Goal: Find specific page/section: Find specific page/section

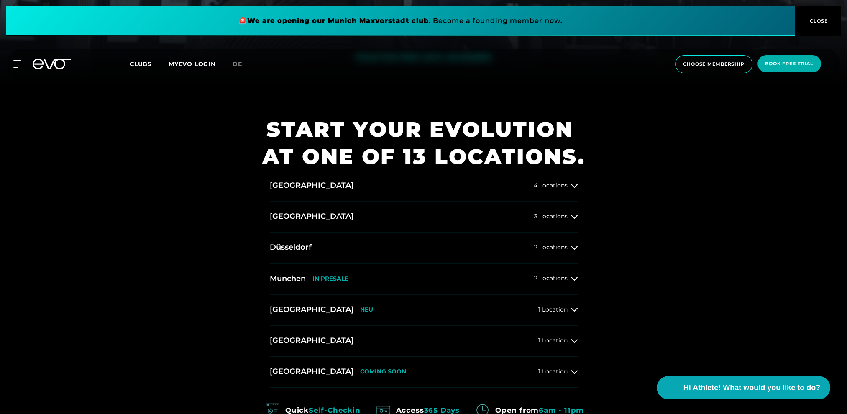
scroll to position [335, 0]
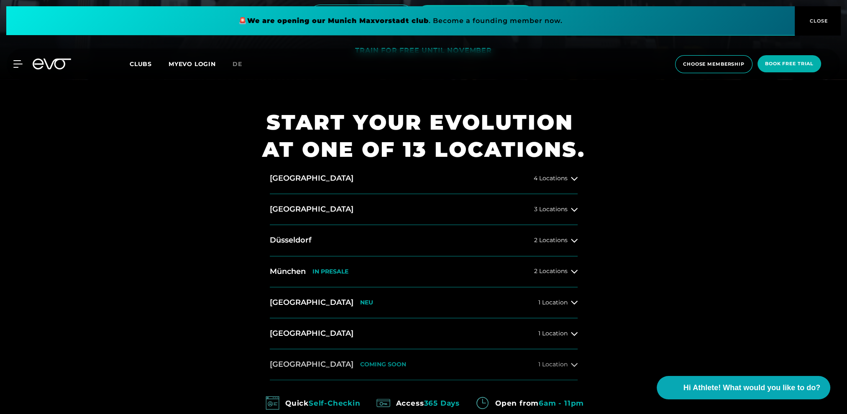
click at [574, 364] on icon at bounding box center [574, 364] width 7 height 7
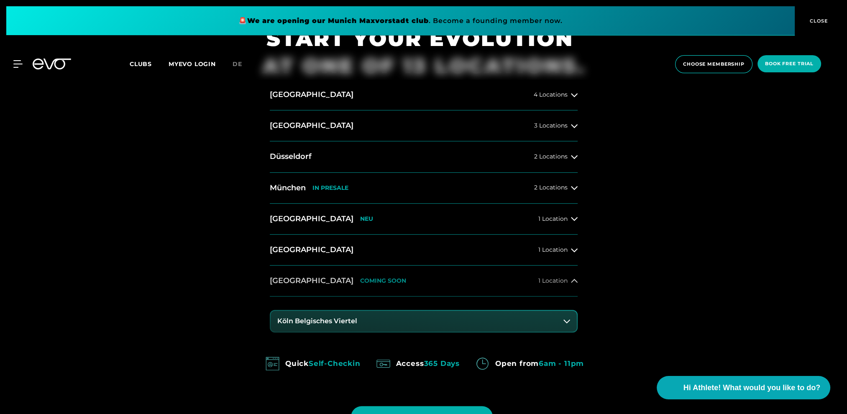
scroll to position [460, 0]
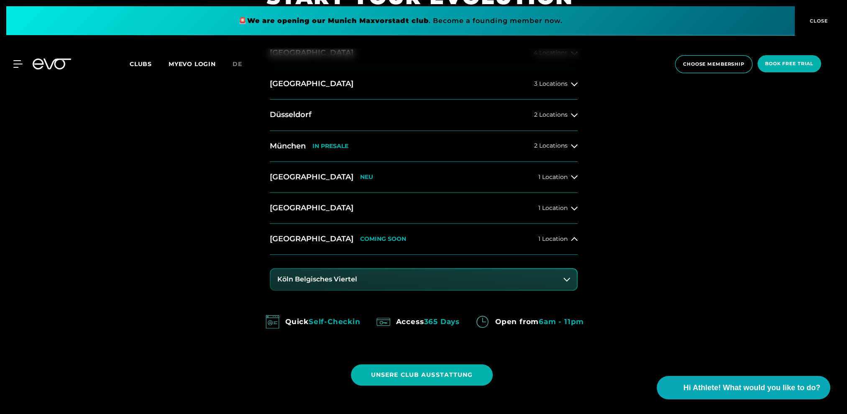
drag, startPoint x: 360, startPoint y: 280, endPoint x: 302, endPoint y: 280, distance: 57.3
click at [302, 280] on button "Köln Belgisches Viertel" at bounding box center [424, 279] width 306 height 21
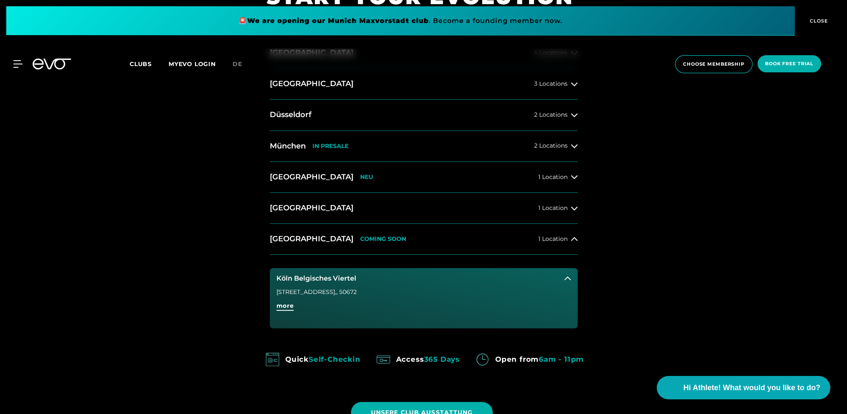
click at [283, 306] on span "more" at bounding box center [286, 306] width 18 height 9
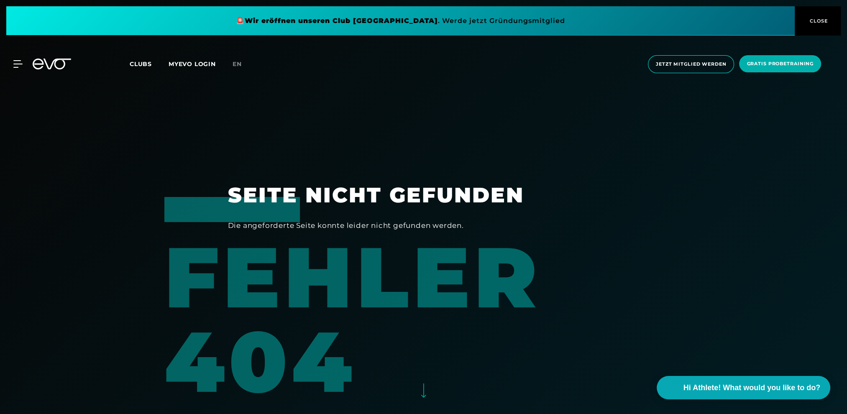
drag, startPoint x: 278, startPoint y: 292, endPoint x: 350, endPoint y: 292, distance: 72.0
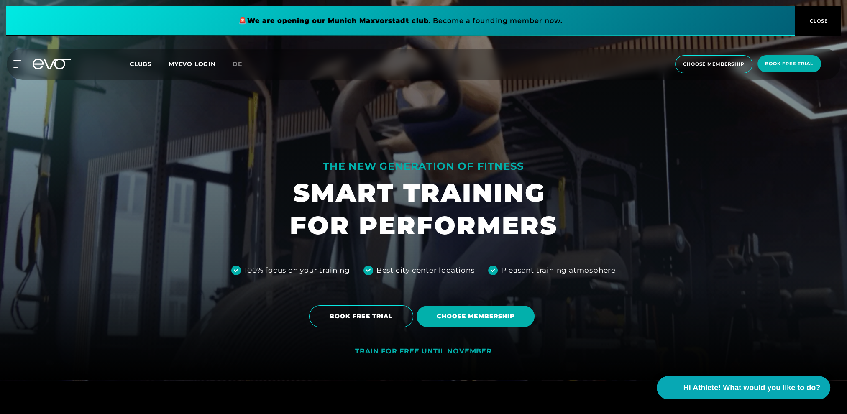
scroll to position [335, 0]
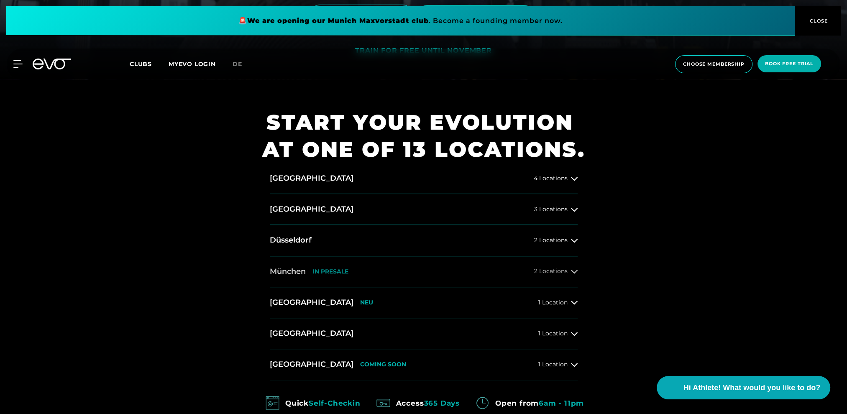
click at [572, 268] on button "[GEOGRAPHIC_DATA] IN [GEOGRAPHIC_DATA] 2 Locations" at bounding box center [424, 271] width 308 height 31
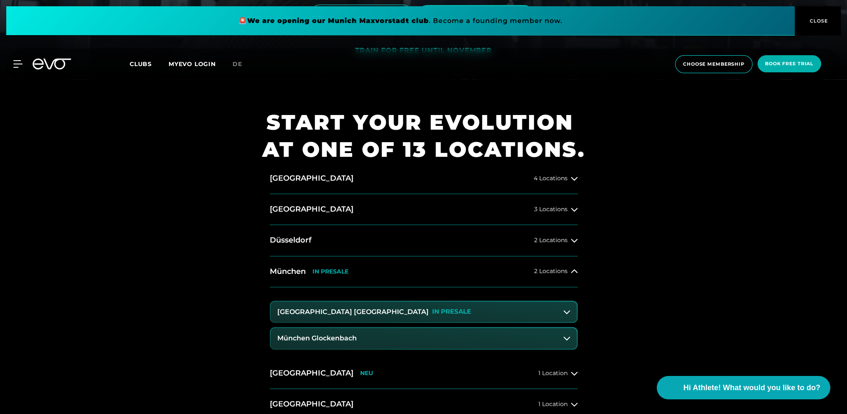
click at [566, 311] on icon at bounding box center [567, 312] width 7 height 7
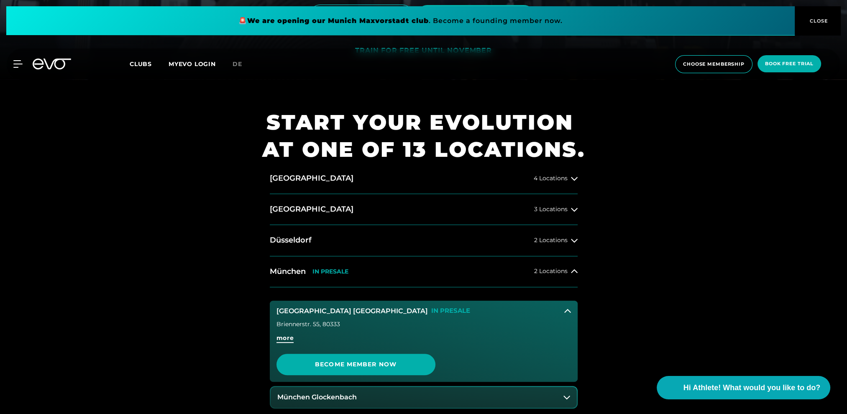
click at [282, 338] on span "more" at bounding box center [286, 338] width 18 height 9
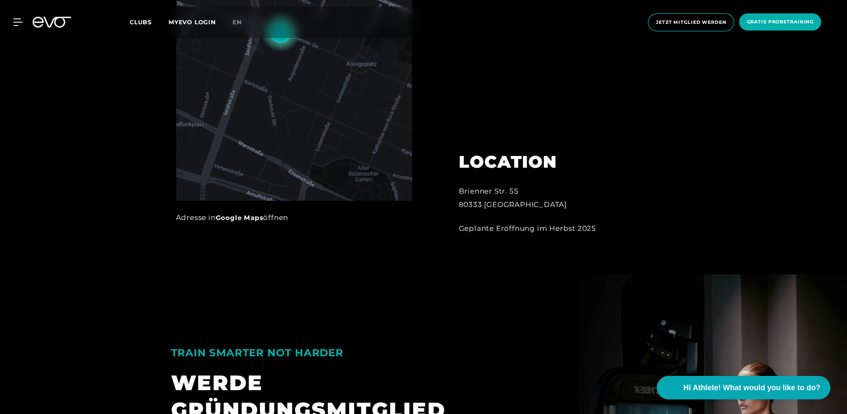
scroll to position [586, 0]
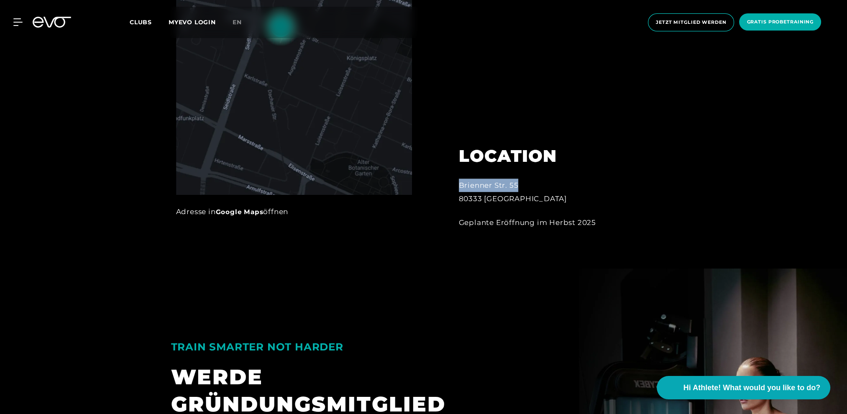
drag, startPoint x: 460, startPoint y: 187, endPoint x: 523, endPoint y: 186, distance: 62.4
click at [523, 186] on div "Brienner Str. 55 80333 [GEOGRAPHIC_DATA]" at bounding box center [551, 192] width 184 height 27
copy div "Brienner Str. 55"
drag, startPoint x: 460, startPoint y: 200, endPoint x: 516, endPoint y: 199, distance: 55.6
click at [516, 199] on div "Brienner Str. 55 80333 [GEOGRAPHIC_DATA]" at bounding box center [551, 192] width 184 height 27
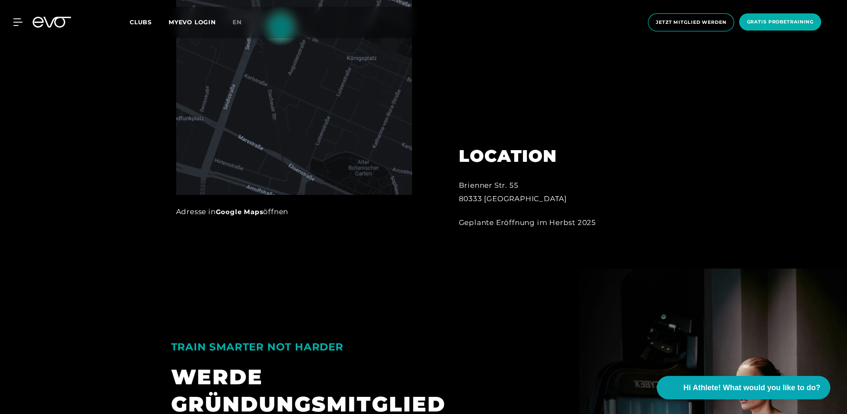
drag, startPoint x: 516, startPoint y: 199, endPoint x: 524, endPoint y: 201, distance: 8.6
click at [524, 201] on div "Brienner Str. 55 80333 [GEOGRAPHIC_DATA]" at bounding box center [551, 192] width 184 height 27
drag, startPoint x: 522, startPoint y: 200, endPoint x: 459, endPoint y: 203, distance: 63.3
click at [459, 203] on div "Brienner Str. 55 80333 [GEOGRAPHIC_DATA]" at bounding box center [551, 192] width 184 height 27
copy div "80333 [GEOGRAPHIC_DATA]"
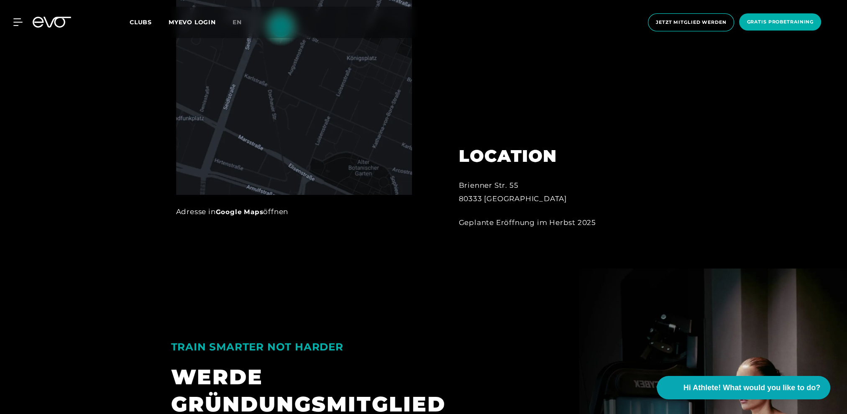
click at [561, 224] on div "Geplante Eröffnung im Herbst 2025" at bounding box center [551, 222] width 184 height 13
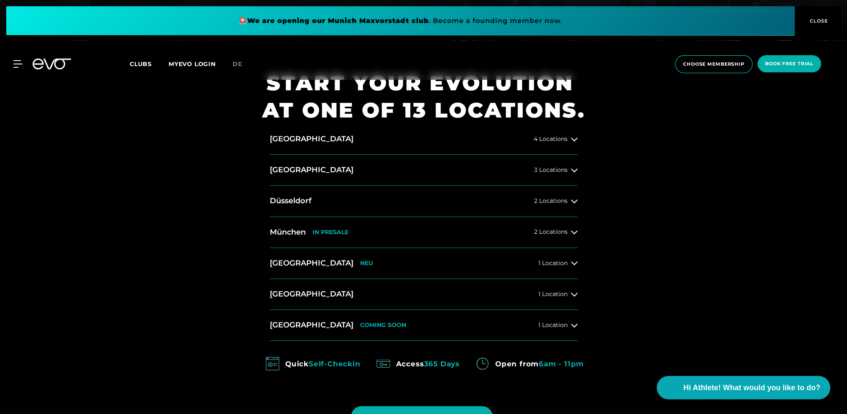
scroll to position [377, 0]
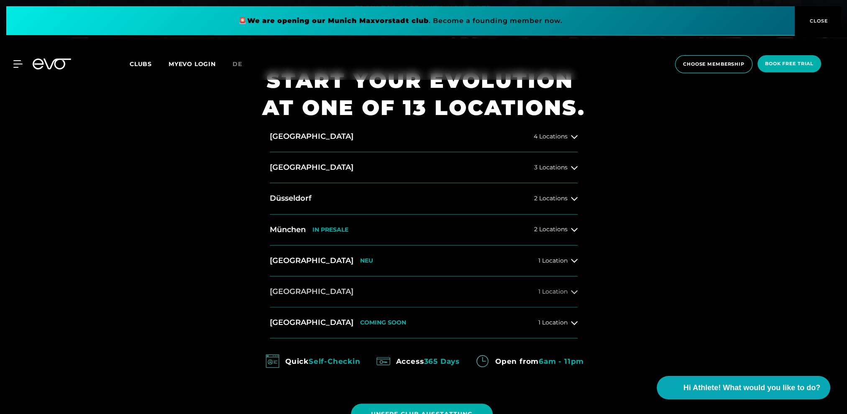
click at [572, 292] on icon at bounding box center [574, 292] width 7 height 4
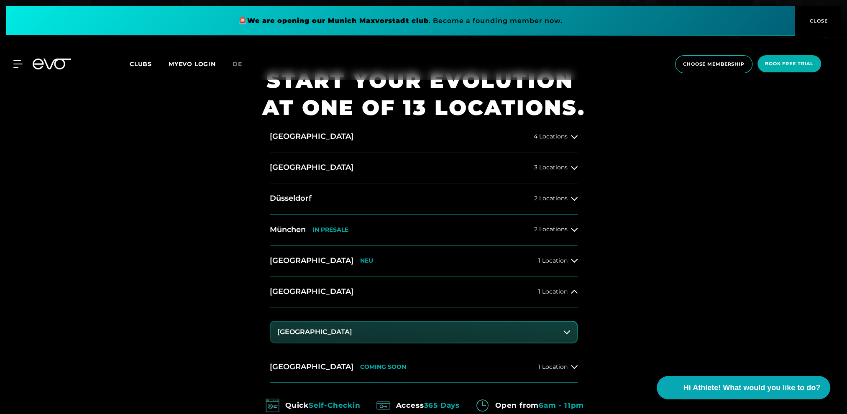
click at [565, 329] on icon at bounding box center [567, 332] width 7 height 7
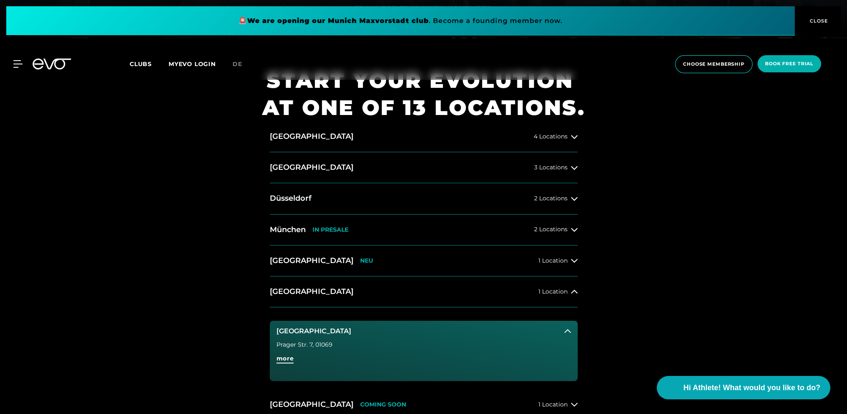
click at [282, 356] on span "more" at bounding box center [286, 358] width 18 height 9
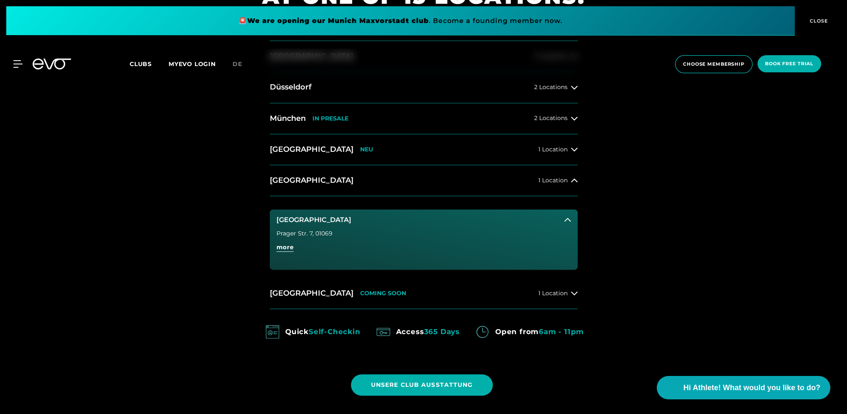
scroll to position [502, 0]
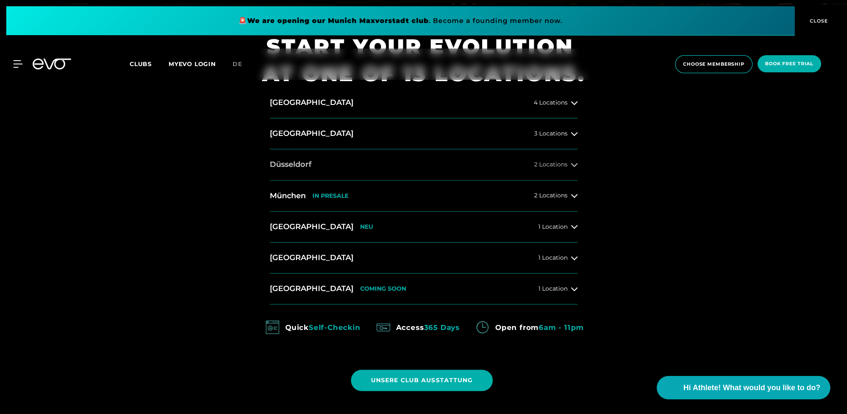
scroll to position [460, 0]
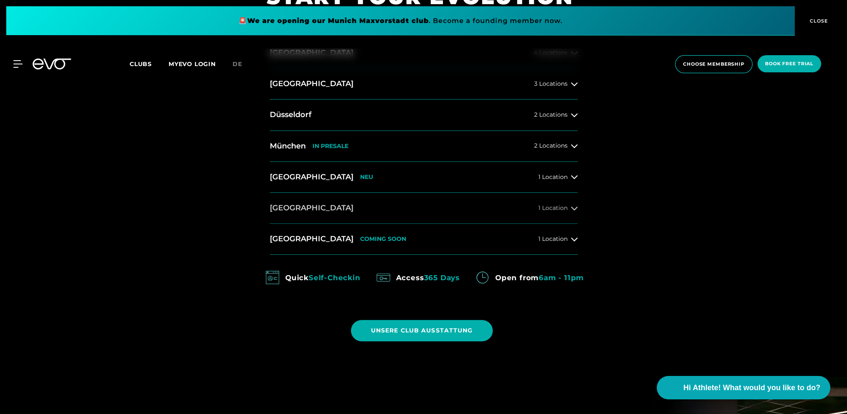
click at [574, 208] on icon at bounding box center [574, 208] width 7 height 7
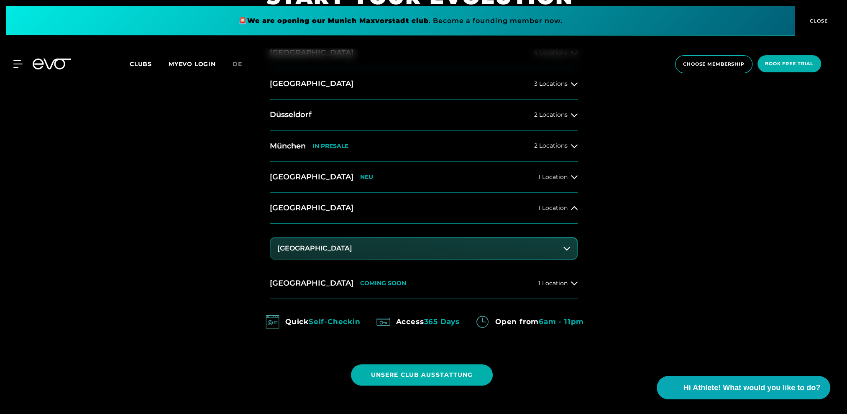
click at [515, 250] on button "[GEOGRAPHIC_DATA]" at bounding box center [424, 248] width 306 height 21
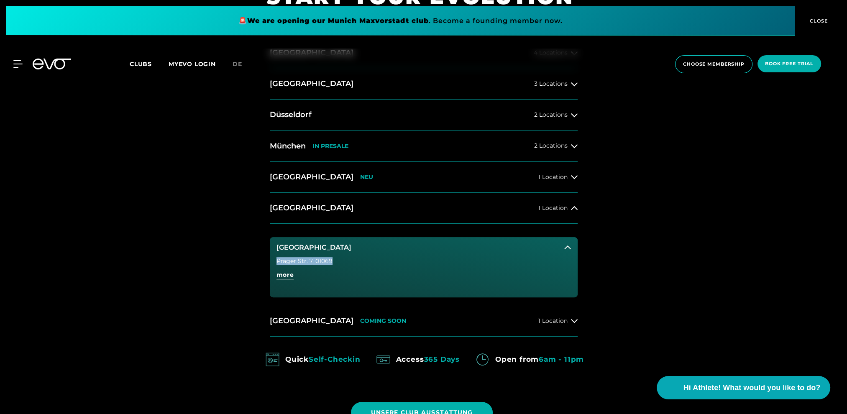
drag, startPoint x: 277, startPoint y: 260, endPoint x: 330, endPoint y: 258, distance: 52.7
click at [330, 258] on div "Prager Str. 7 , 01069" at bounding box center [424, 261] width 295 height 6
copy div "Prager Str. 7 , 01069"
click at [572, 320] on icon at bounding box center [574, 321] width 7 height 7
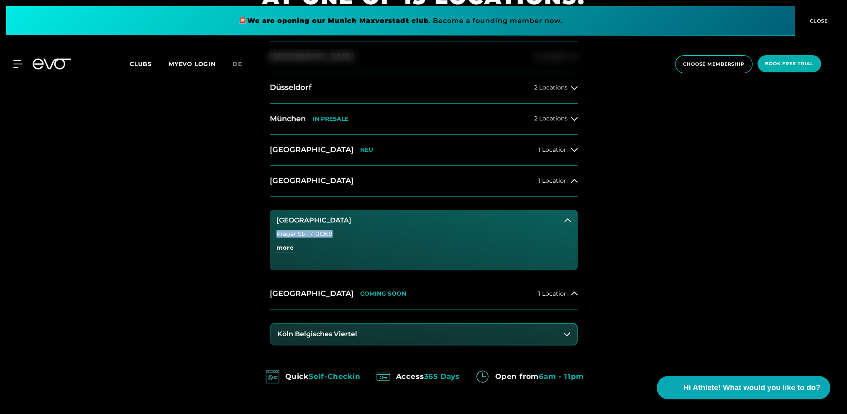
scroll to position [502, 0]
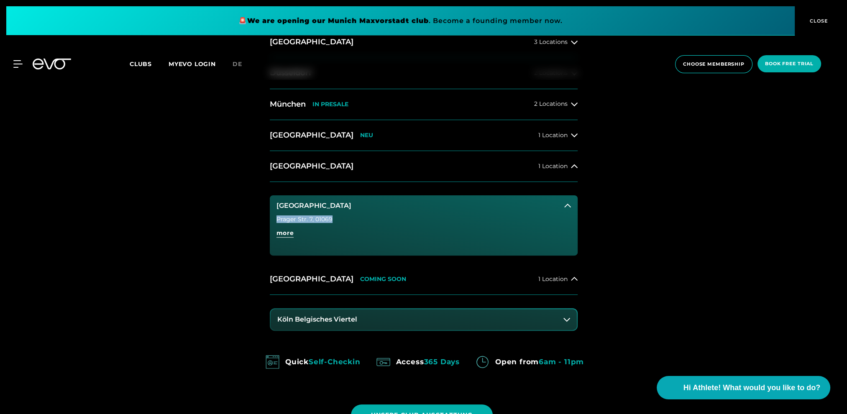
drag, startPoint x: 362, startPoint y: 319, endPoint x: 258, endPoint y: 319, distance: 104.6
click at [258, 319] on div "START YOUR EVOLUTION AT ONE OF 13 LOCATIONS. [GEOGRAPHIC_DATA] 4 Locations [GEO…" at bounding box center [423, 186] width 847 height 549
click at [283, 318] on h3 "Köln Belgisches Viertel" at bounding box center [317, 320] width 80 height 8
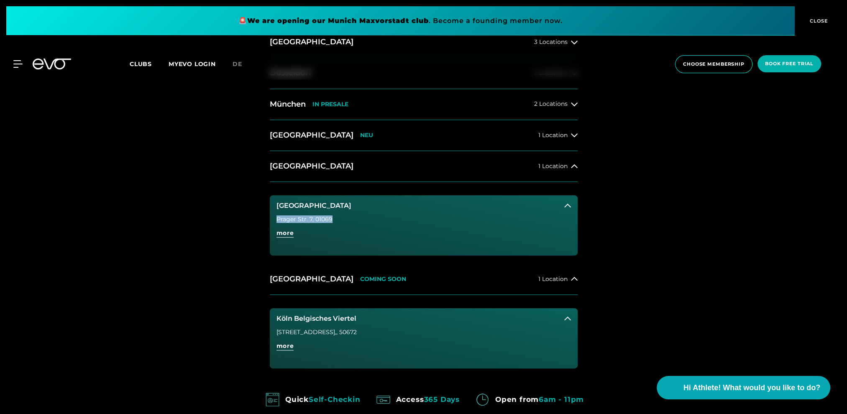
drag, startPoint x: 274, startPoint y: 318, endPoint x: 372, endPoint y: 322, distance: 98.0
click at [372, 322] on button "Köln Belgisches Viertel" at bounding box center [424, 318] width 308 height 21
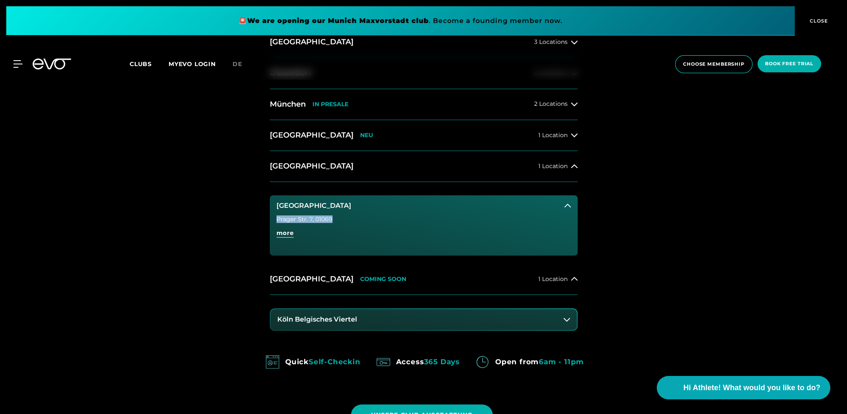
click at [373, 320] on button "Köln Belgisches Viertel" at bounding box center [424, 319] width 306 height 21
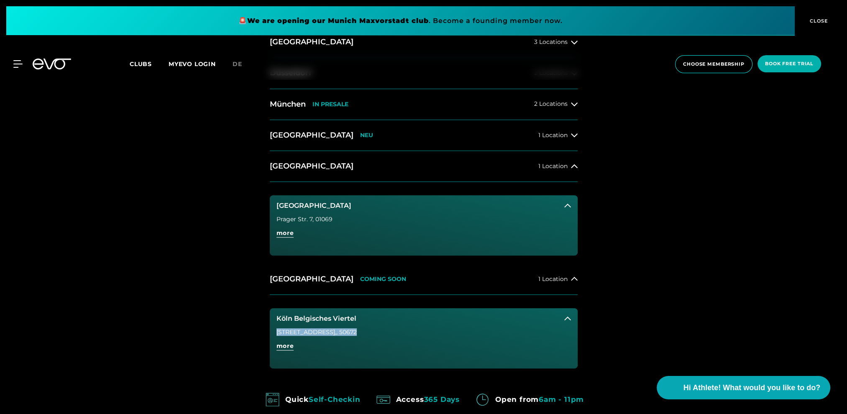
drag, startPoint x: 278, startPoint y: 331, endPoint x: 356, endPoint y: 331, distance: 78.2
click at [356, 331] on div "[STREET_ADDRESS]" at bounding box center [424, 332] width 295 height 6
copy div "[STREET_ADDRESS]"
